Goal: Obtain resource: Obtain resource

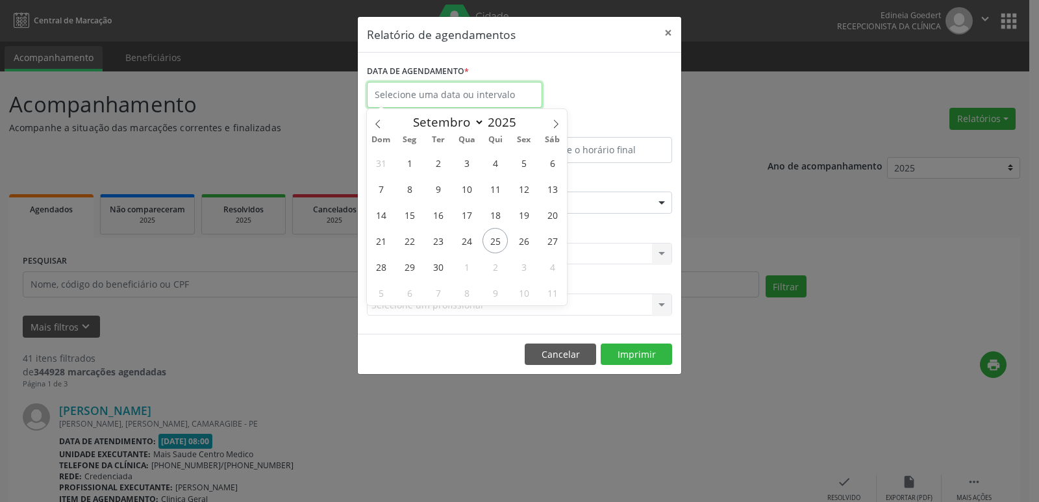
click at [453, 95] on input "text" at bounding box center [454, 95] width 175 height 26
click at [489, 238] on span "25" at bounding box center [494, 240] width 25 height 25
type input "[DATE]"
click at [489, 238] on span "25" at bounding box center [494, 240] width 25 height 25
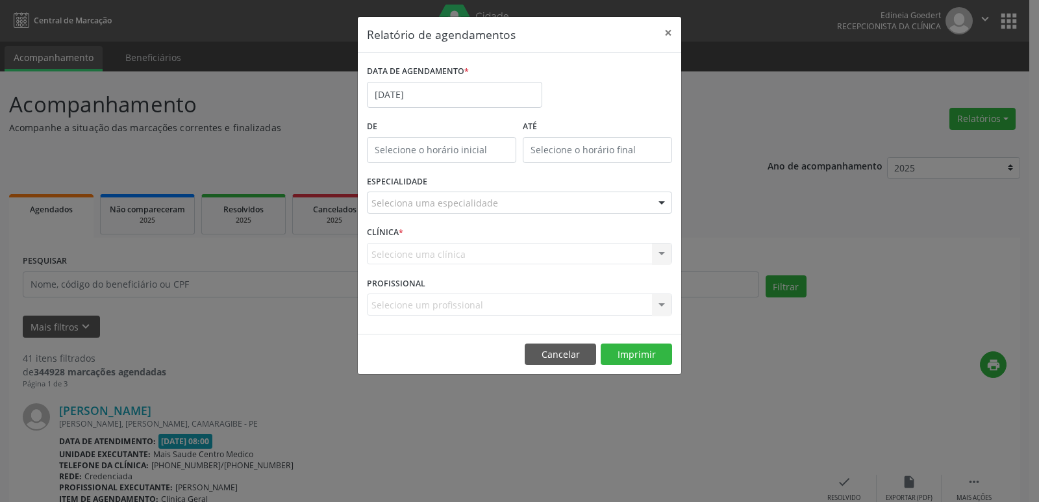
click at [497, 206] on div "Seleciona uma especialidade" at bounding box center [519, 203] width 305 height 22
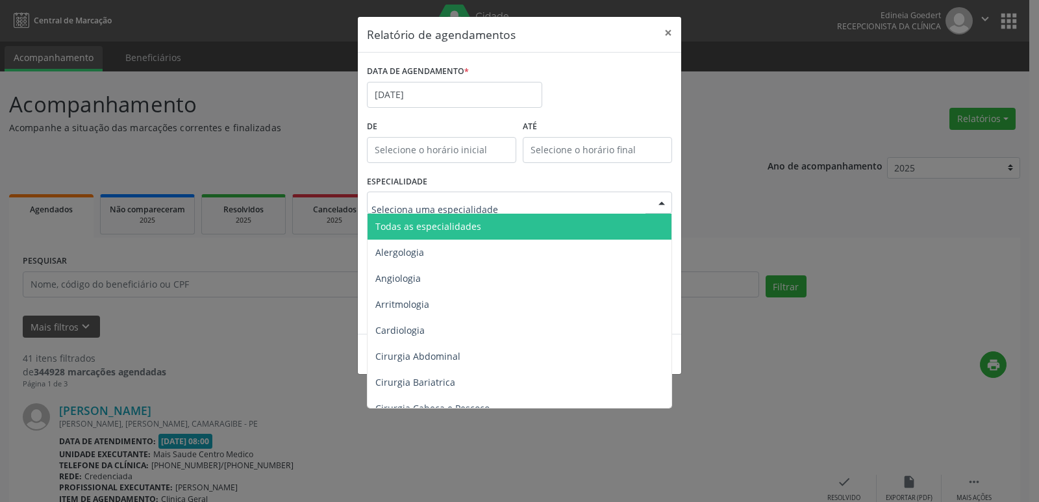
click at [492, 223] on span "Todas as especialidades" at bounding box center [521, 227] width 306 height 26
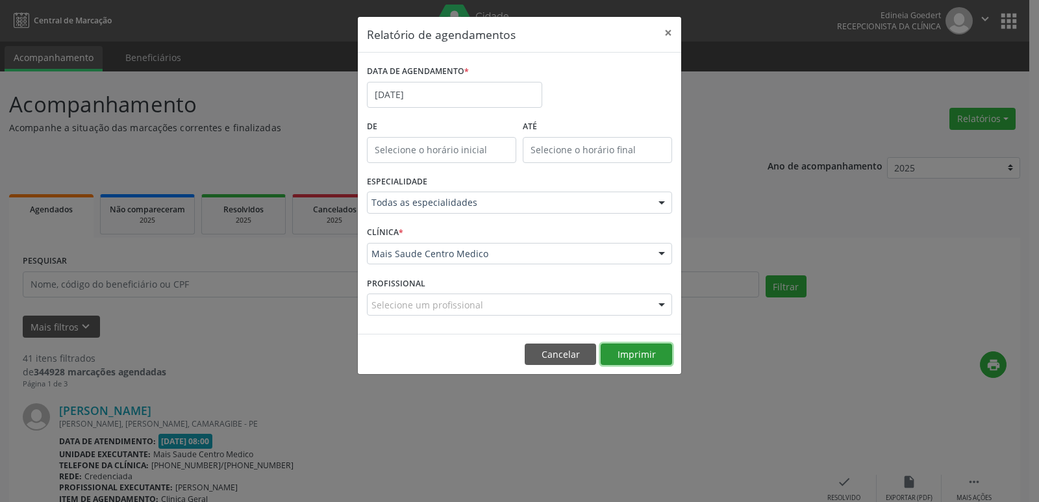
click at [634, 353] on button "Imprimir" at bounding box center [636, 355] width 71 height 22
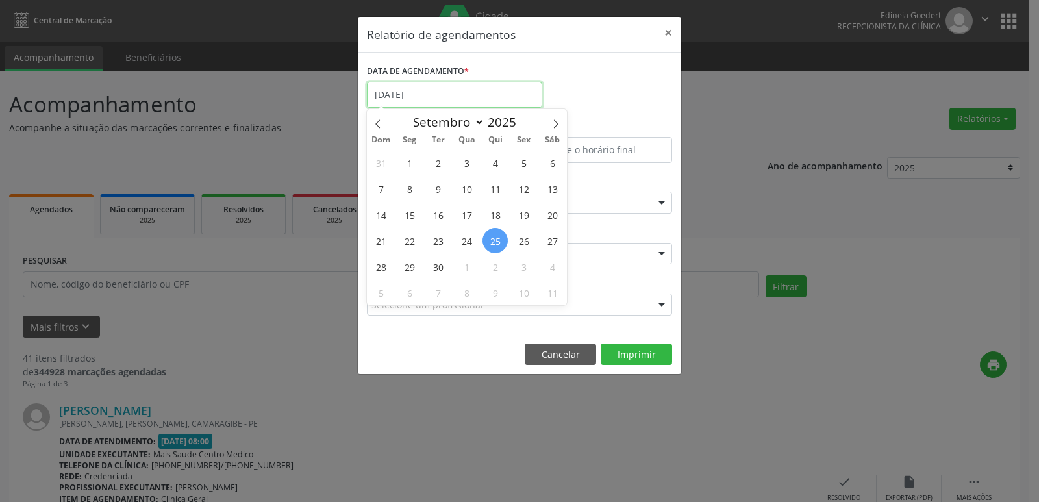
click at [440, 96] on input "[DATE]" at bounding box center [454, 95] width 175 height 26
click at [523, 243] on span "26" at bounding box center [523, 240] width 25 height 25
type input "[DATE]"
click at [524, 243] on span "26" at bounding box center [523, 240] width 25 height 25
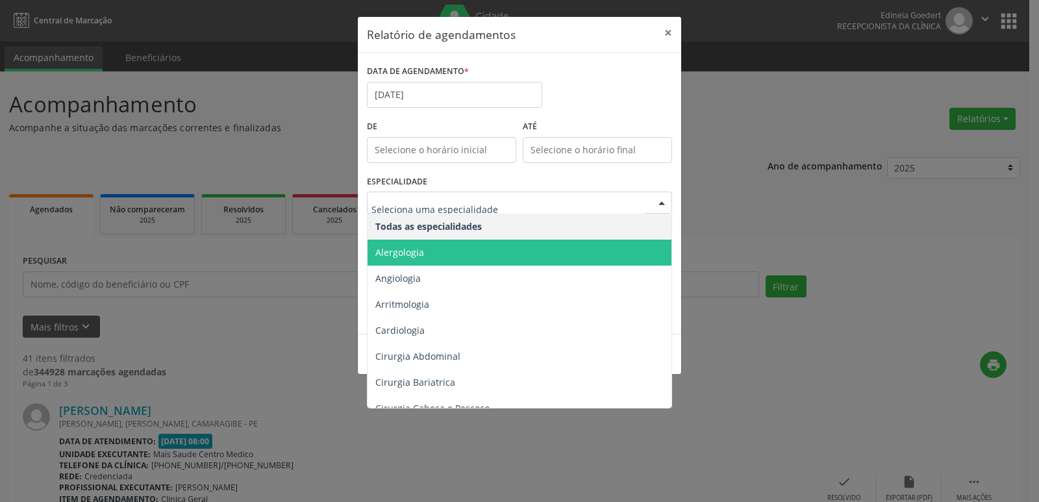
click at [514, 247] on span "Alergologia" at bounding box center [521, 253] width 306 height 26
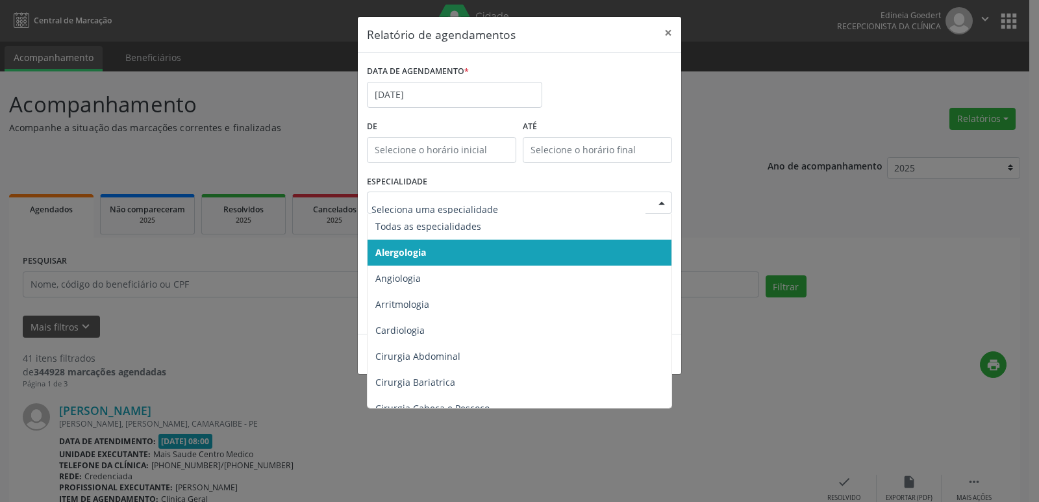
click at [526, 210] on div at bounding box center [519, 203] width 305 height 22
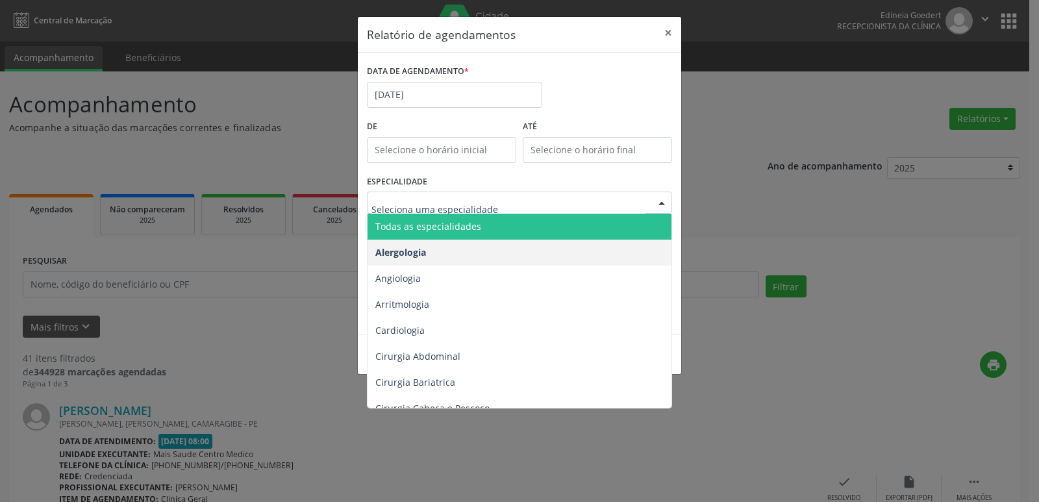
click at [507, 225] on span "Todas as especialidades" at bounding box center [521, 227] width 306 height 26
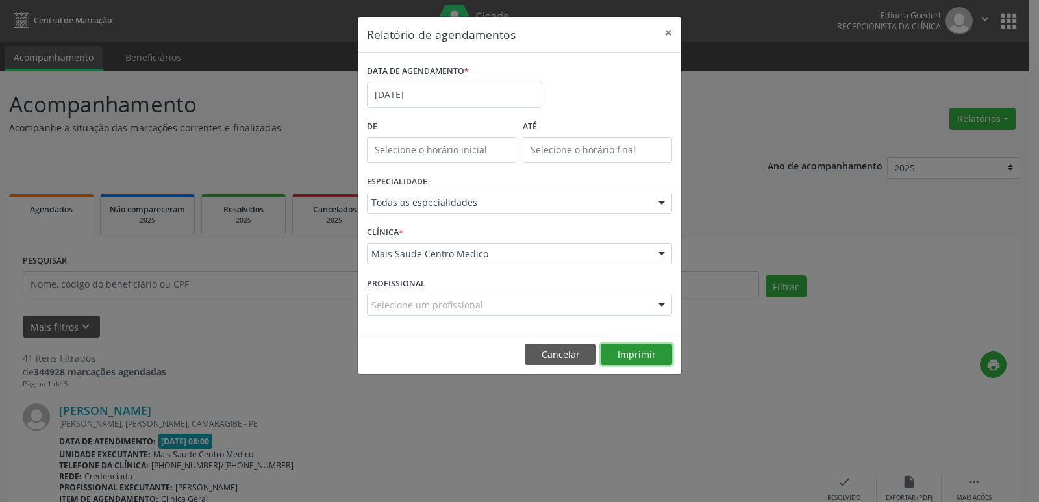
click at [633, 355] on button "Imprimir" at bounding box center [636, 355] width 71 height 22
click at [397, 99] on input "[DATE]" at bounding box center [454, 95] width 175 height 26
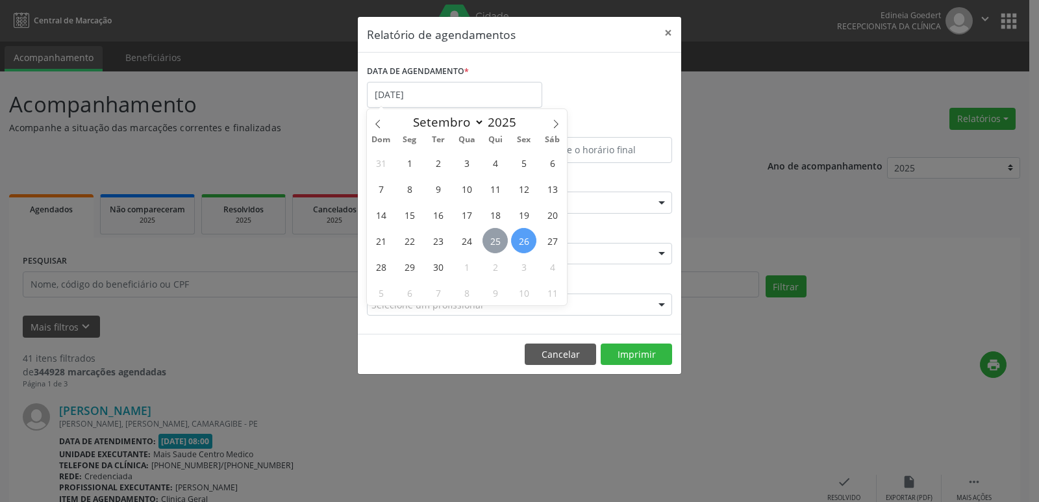
click at [489, 242] on span "25" at bounding box center [494, 240] width 25 height 25
type input "[DATE]"
click at [489, 242] on span "25" at bounding box center [494, 240] width 25 height 25
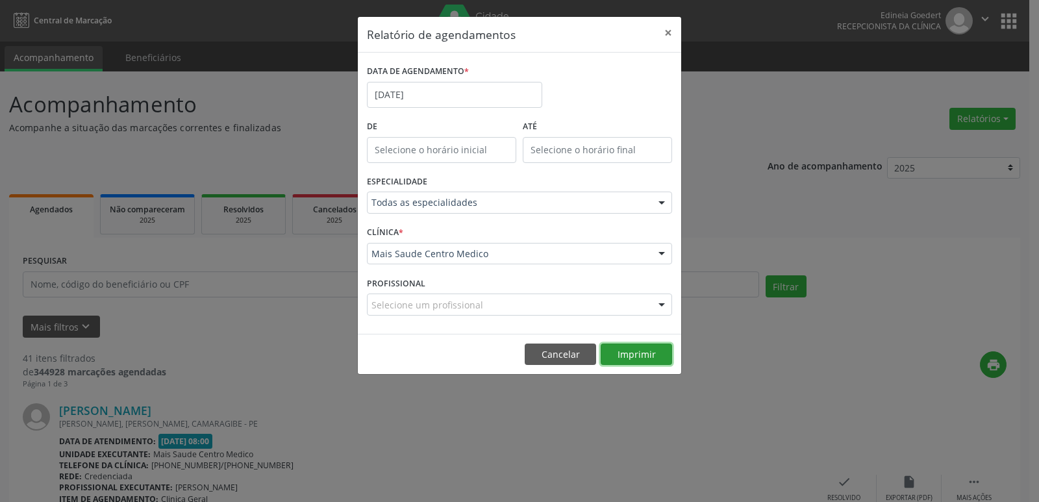
click at [633, 357] on button "Imprimir" at bounding box center [636, 355] width 71 height 22
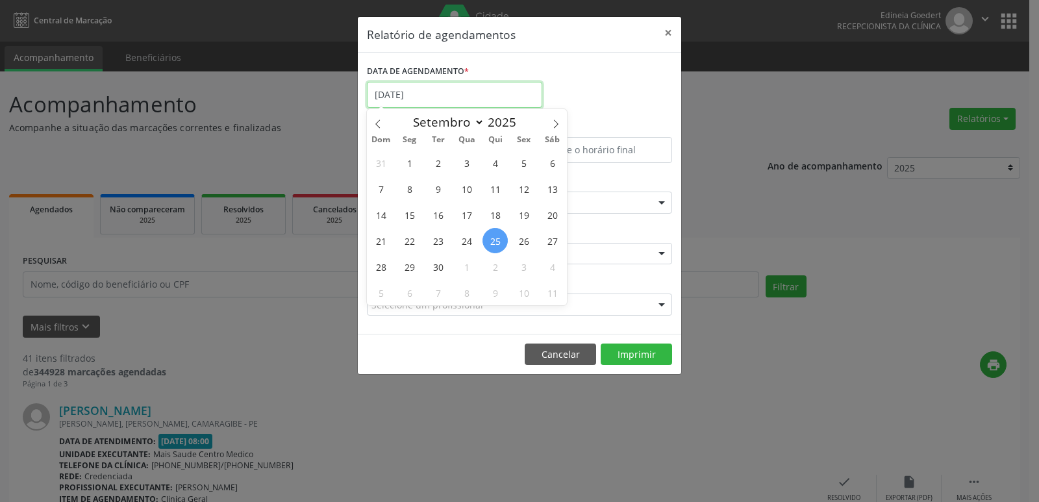
click at [435, 92] on input "[DATE]" at bounding box center [454, 95] width 175 height 26
click at [524, 241] on span "26" at bounding box center [523, 240] width 25 height 25
type input "[DATE]"
click at [524, 241] on span "26" at bounding box center [523, 240] width 25 height 25
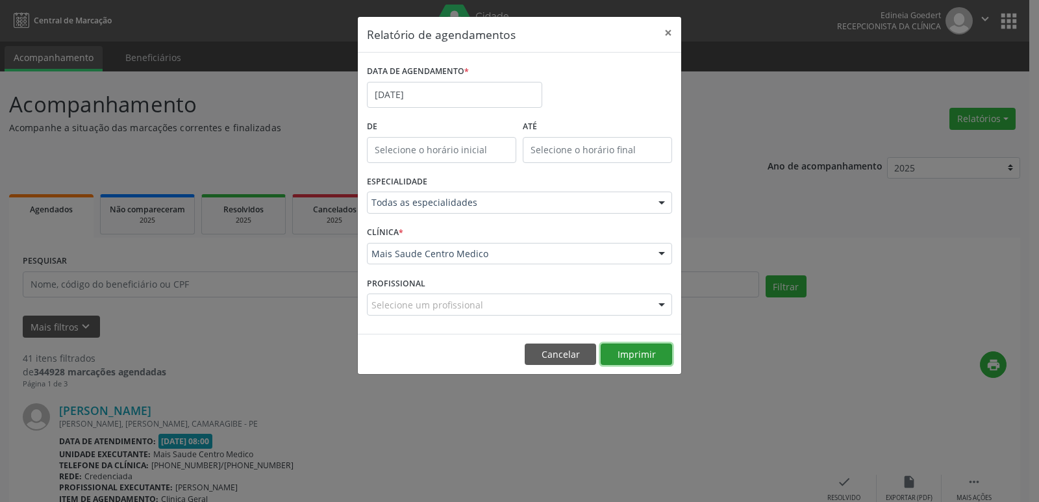
click at [621, 358] on button "Imprimir" at bounding box center [636, 355] width 71 height 22
click at [577, 357] on button "Cancelar" at bounding box center [560, 355] width 71 height 22
